Goal: Task Accomplishment & Management: Complete application form

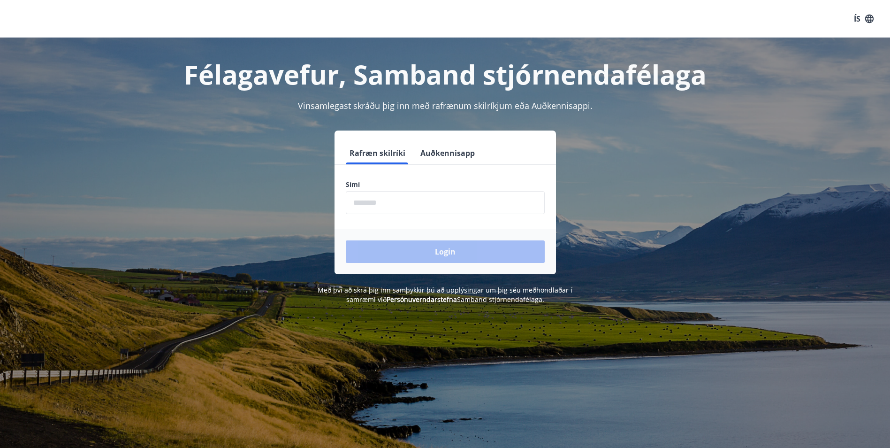
click at [393, 202] on input "phone" at bounding box center [445, 202] width 199 height 23
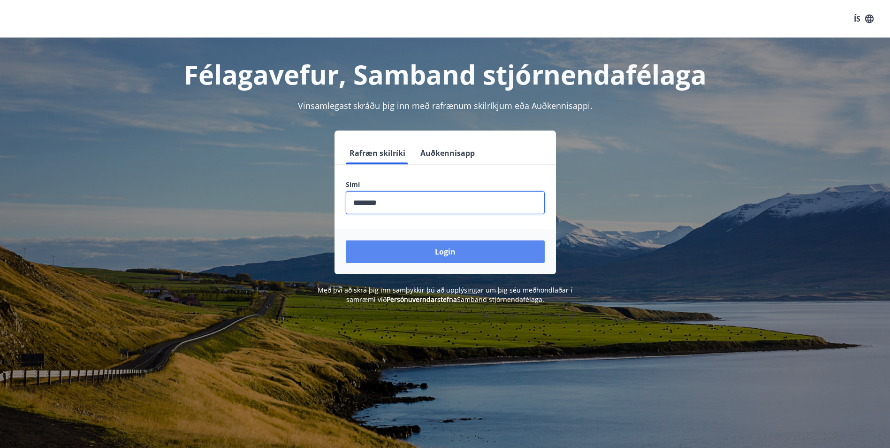
type input "********"
click at [429, 254] on button "Login" at bounding box center [445, 251] width 199 height 23
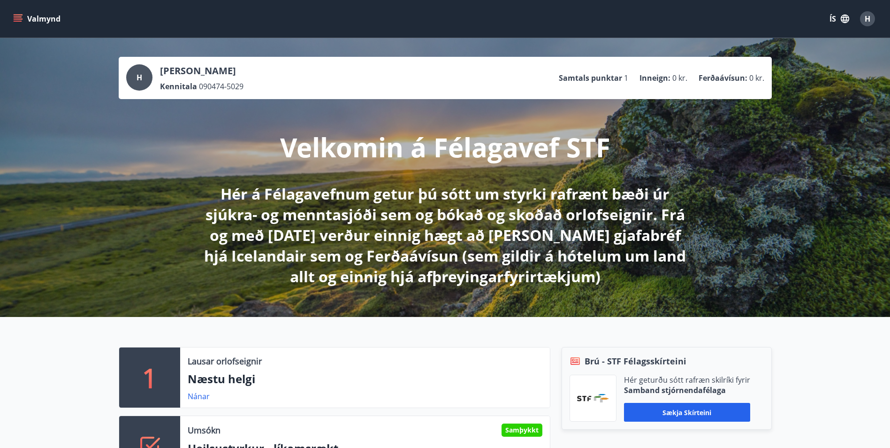
click at [23, 16] on button "Valmynd" at bounding box center [37, 18] width 53 height 17
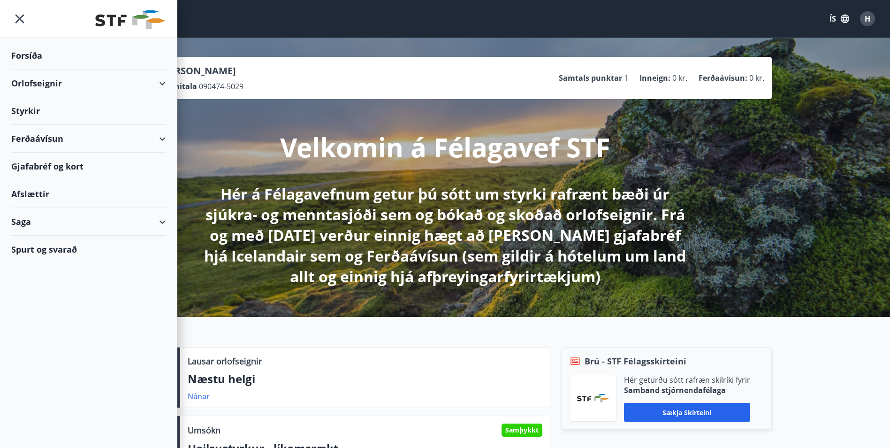
click at [26, 69] on div "Styrkir" at bounding box center [88, 56] width 154 height 28
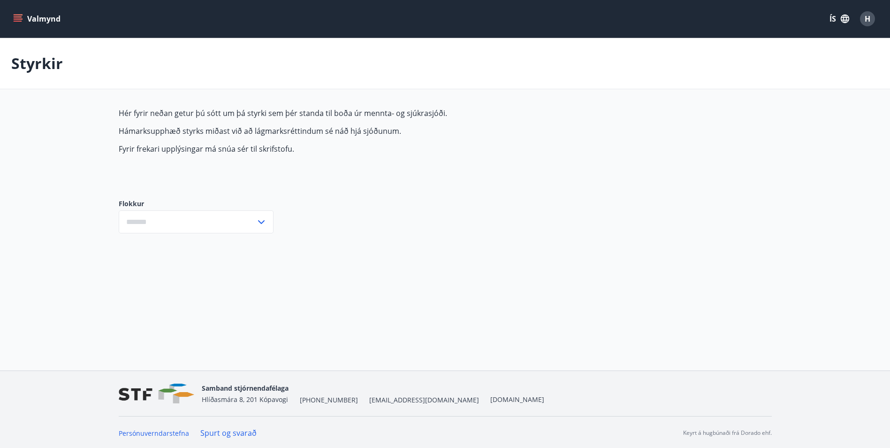
type input "***"
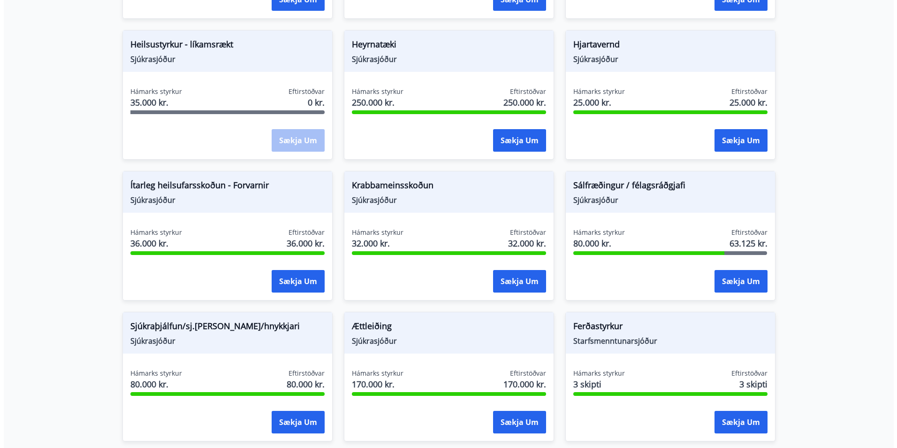
scroll to position [516, 0]
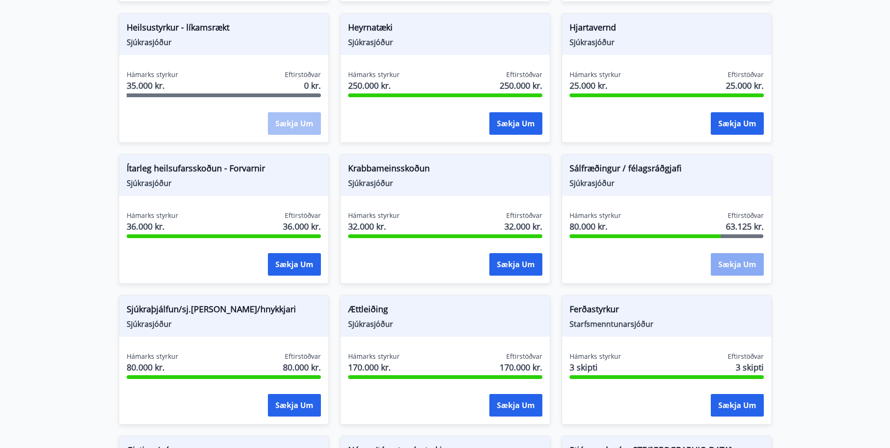
click at [743, 260] on button "Sækja um" at bounding box center [737, 264] width 53 height 23
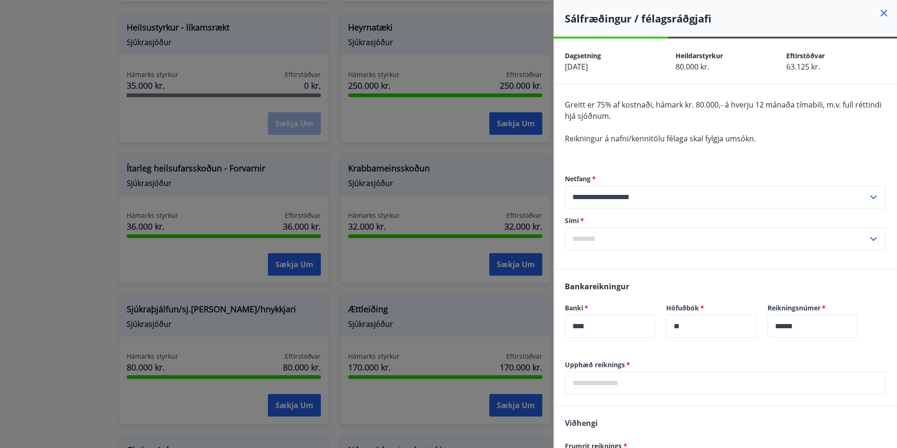
click at [578, 231] on input "text" at bounding box center [716, 238] width 303 height 23
click at [615, 255] on li "354-8987109" at bounding box center [726, 258] width 320 height 17
type input "**********"
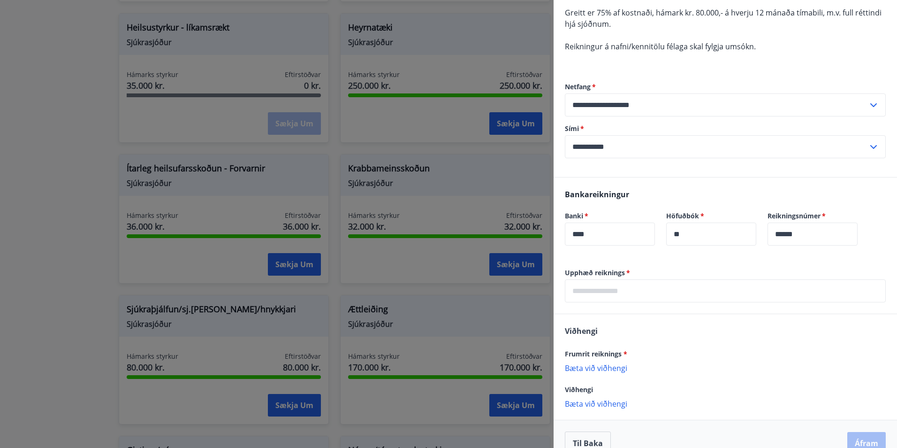
scroll to position [94, 0]
click at [670, 288] on input "text" at bounding box center [725, 288] width 321 height 23
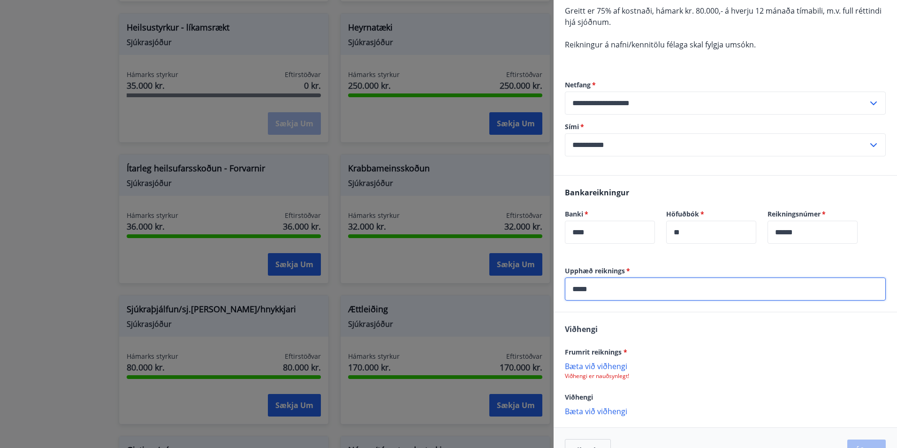
type input "*****"
click at [734, 355] on div "Frumrit reiknings *" at bounding box center [725, 351] width 321 height 11
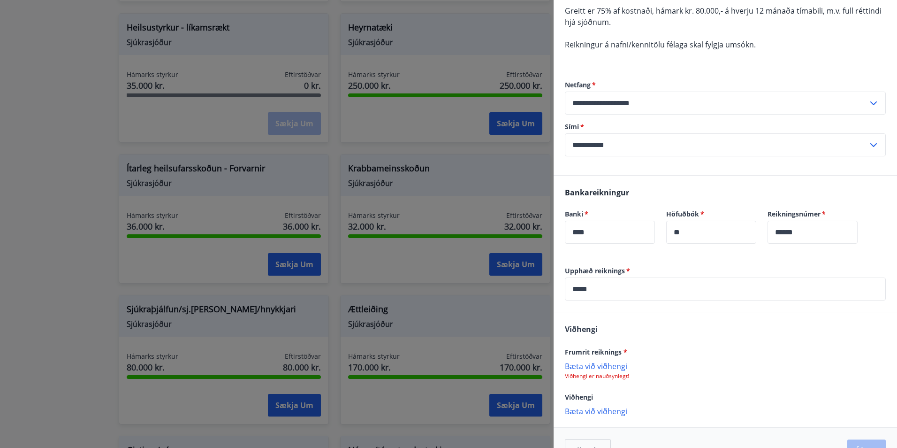
click at [589, 367] on p "Bæta við viðhengi" at bounding box center [725, 365] width 321 height 9
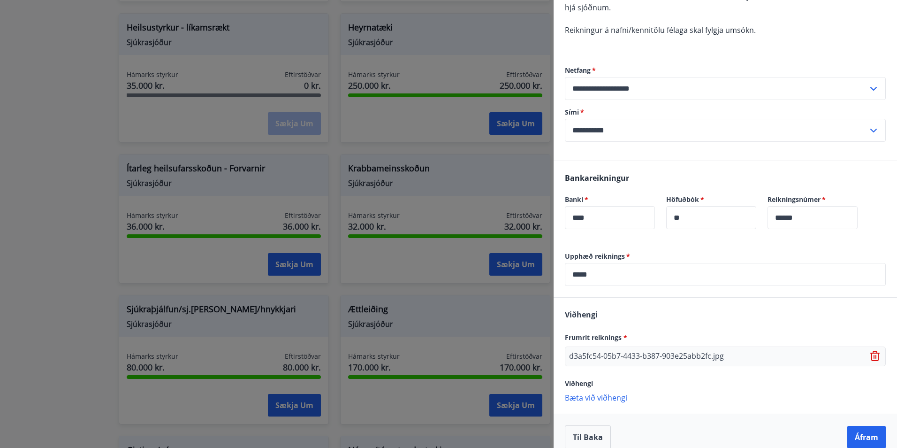
scroll to position [121, 0]
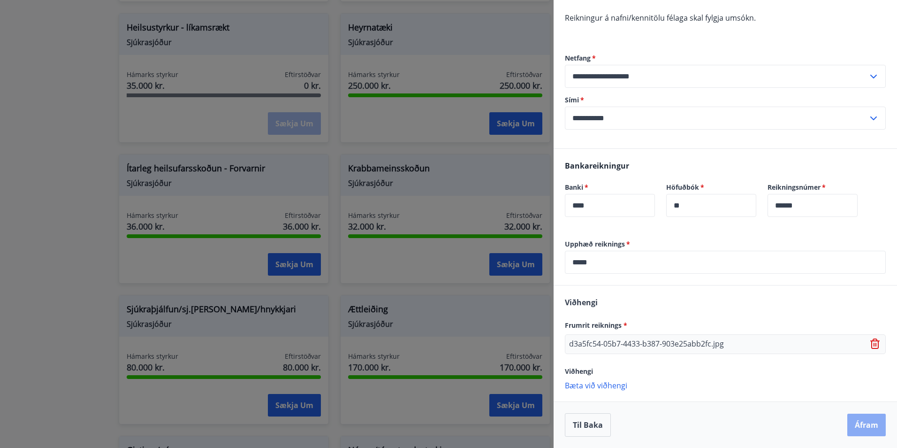
click at [860, 421] on button "Áfram" at bounding box center [867, 424] width 38 height 23
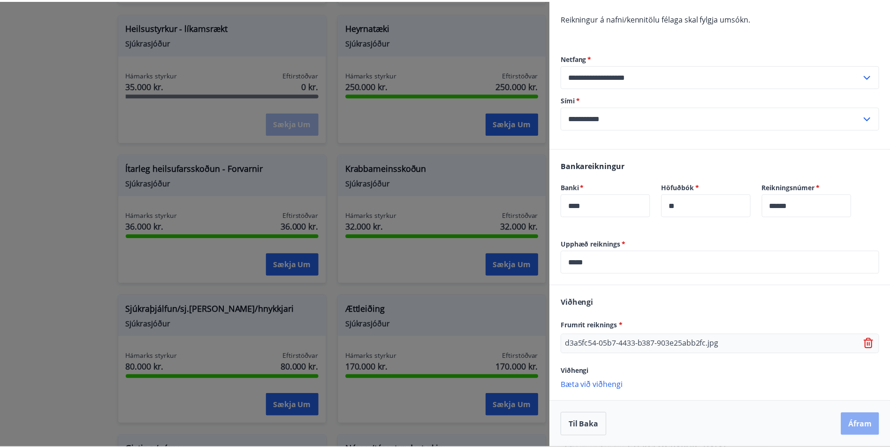
scroll to position [0, 0]
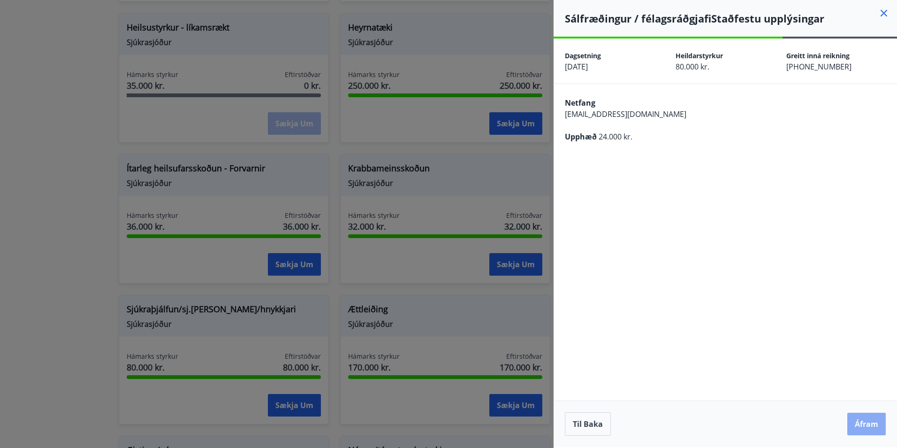
click at [864, 421] on button "Áfram" at bounding box center [867, 424] width 38 height 23
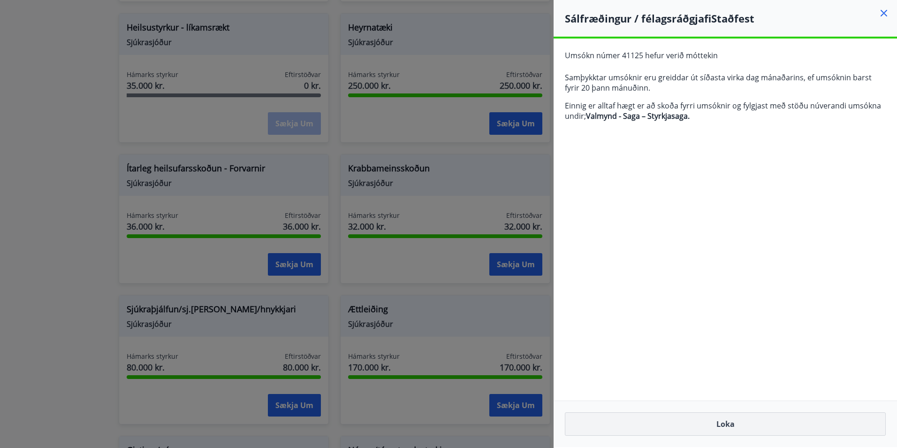
click at [725, 424] on button "Loka" at bounding box center [725, 423] width 321 height 23
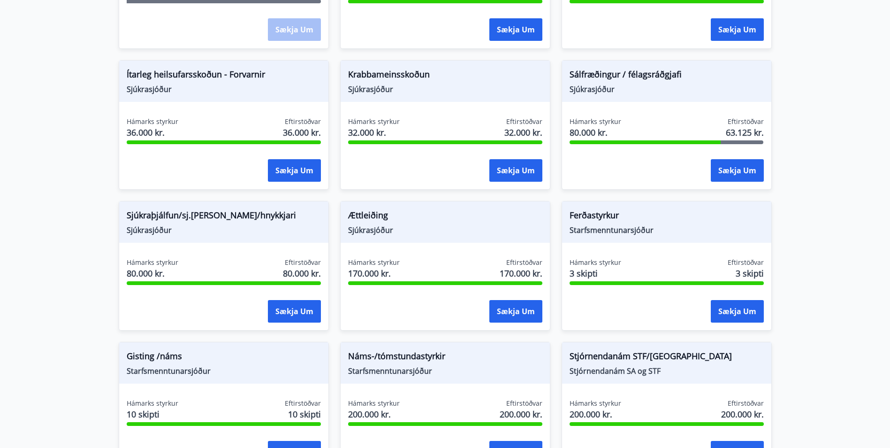
scroll to position [724, 0]
